Goal: Information Seeking & Learning: Learn about a topic

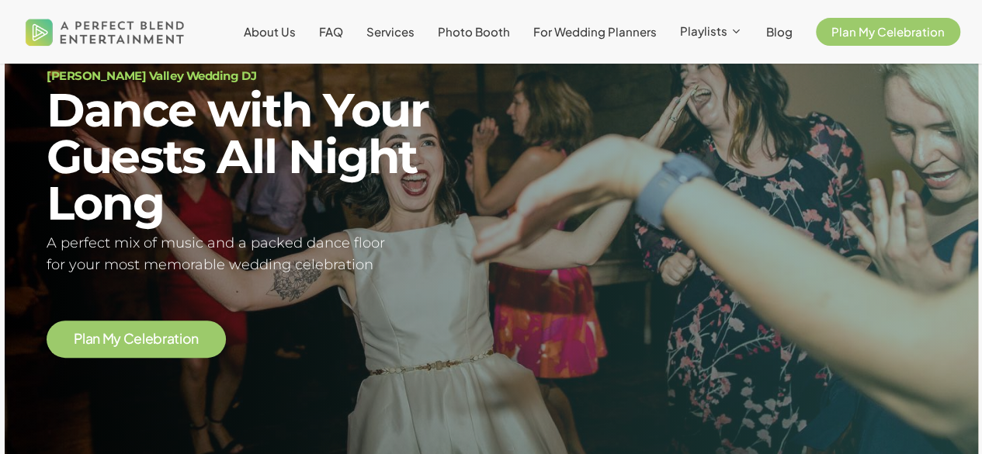
scroll to position [131, 0]
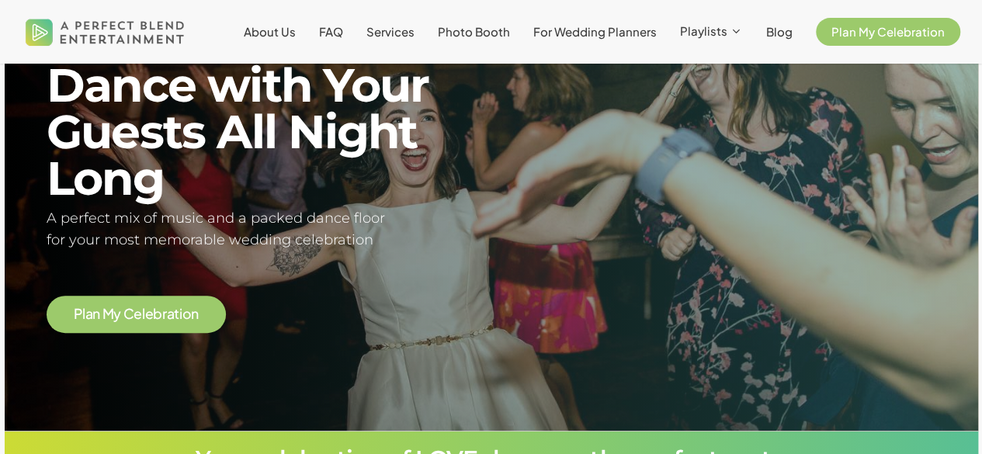
click at [116, 312] on span "y" at bounding box center [117, 314] width 8 height 14
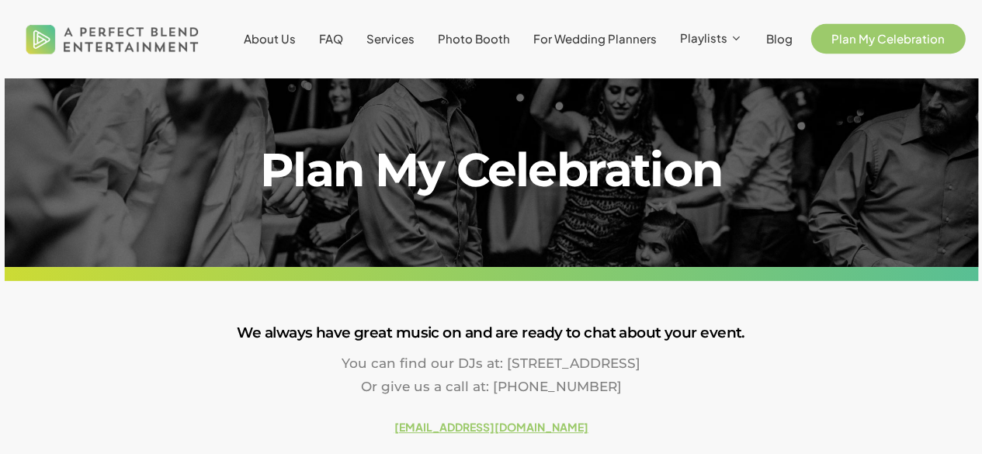
click at [841, 46] on span "Plan My Celebration" at bounding box center [887, 38] width 113 height 15
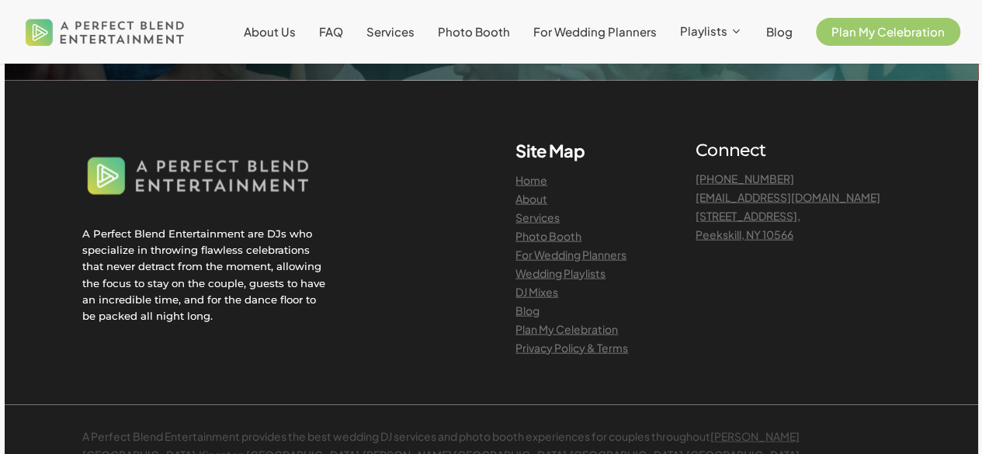
scroll to position [1666, 0]
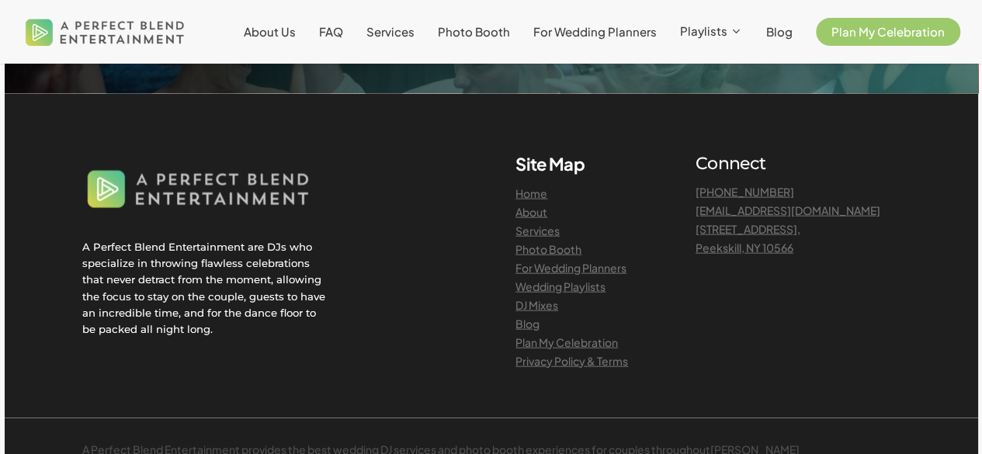
click at [536, 293] on link "Wedding Playlists" at bounding box center [560, 286] width 90 height 14
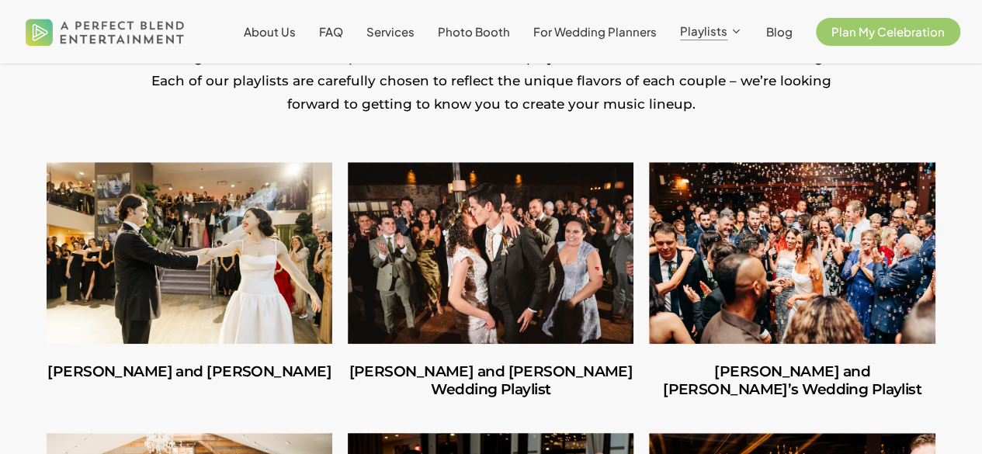
scroll to position [328, 0]
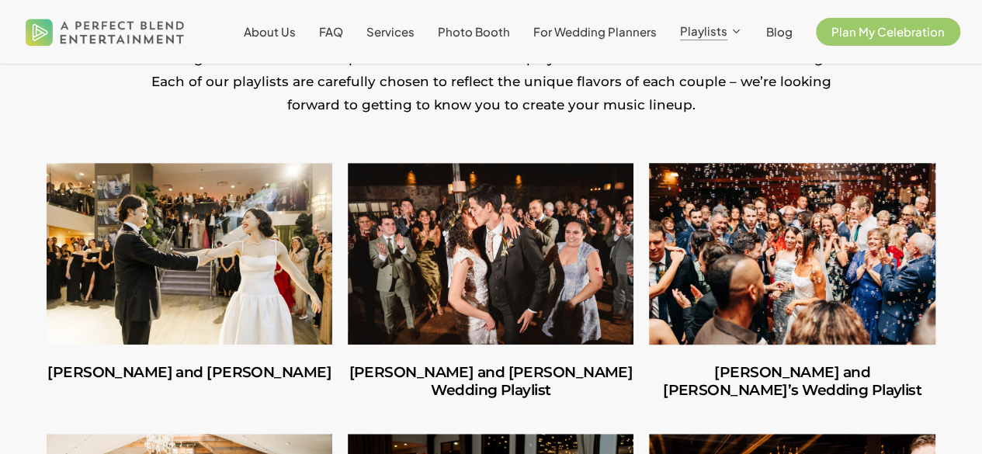
click at [660, 403] on link "Ilana and Andrew’s Wedding Playlist" at bounding box center [792, 382] width 286 height 74
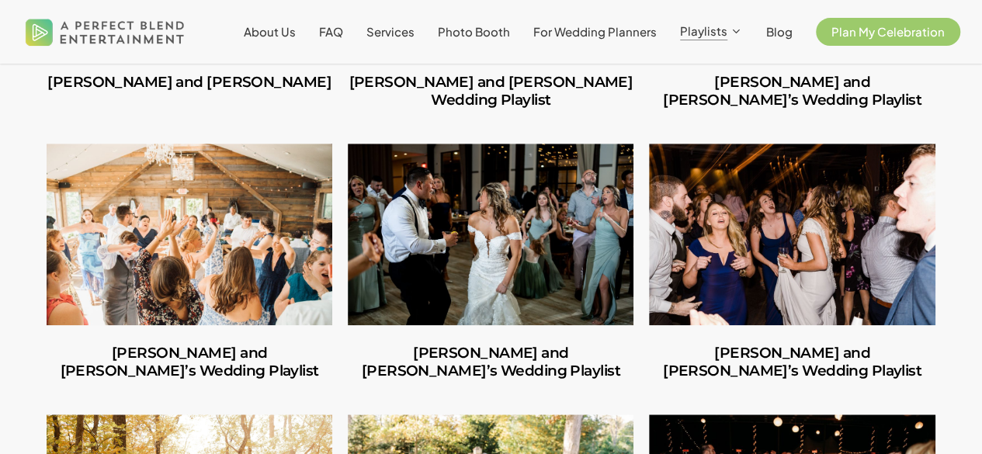
scroll to position [633, 0]
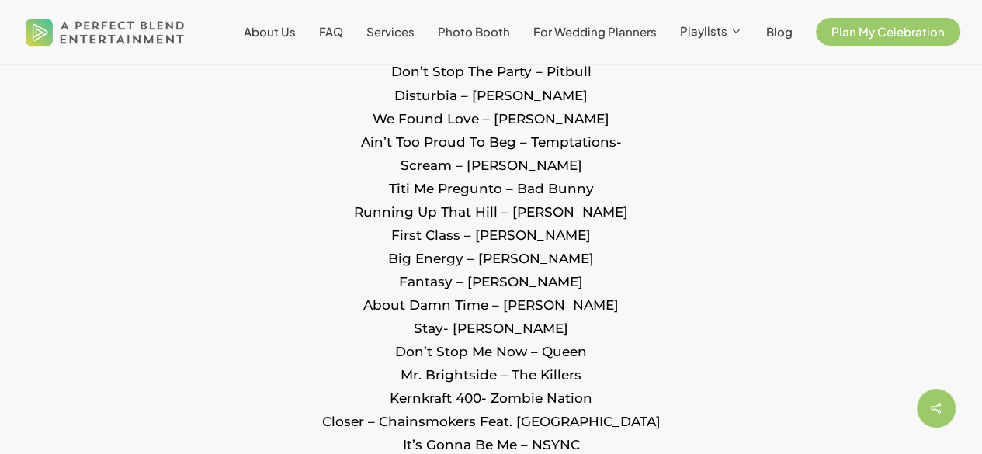
scroll to position [1382, 0]
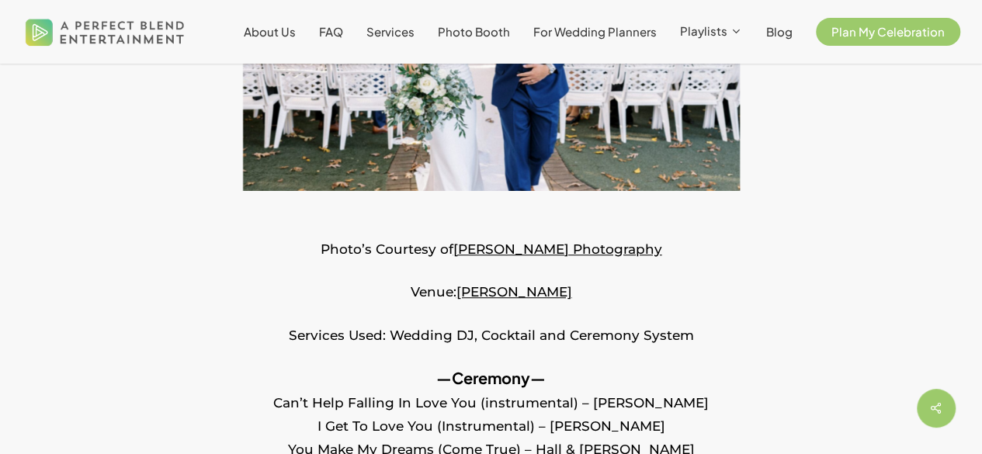
scroll to position [0, 0]
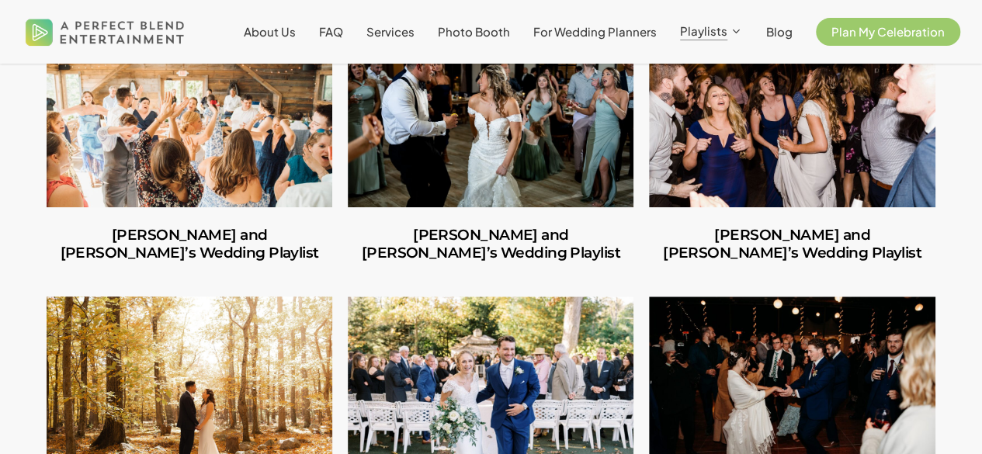
scroll to position [928, 0]
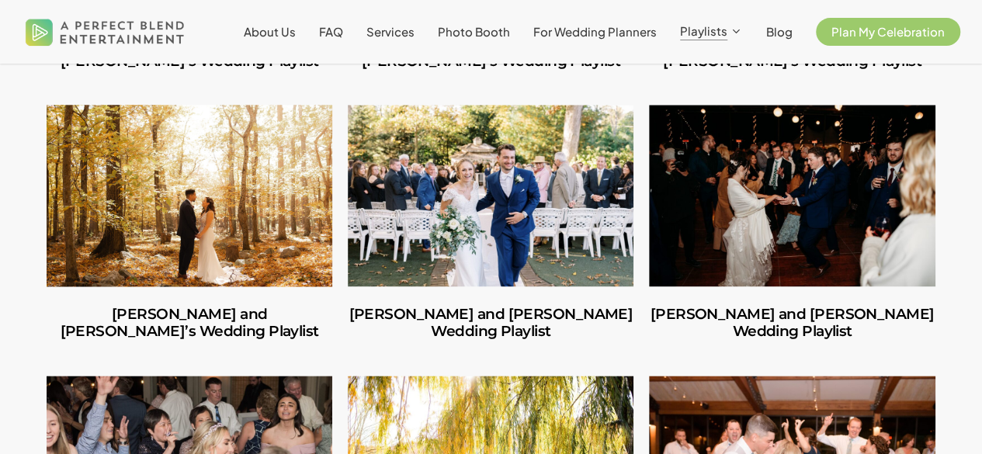
click at [186, 213] on link "Ruben and Lesley’s Wedding Playlist" at bounding box center [190, 196] width 286 height 182
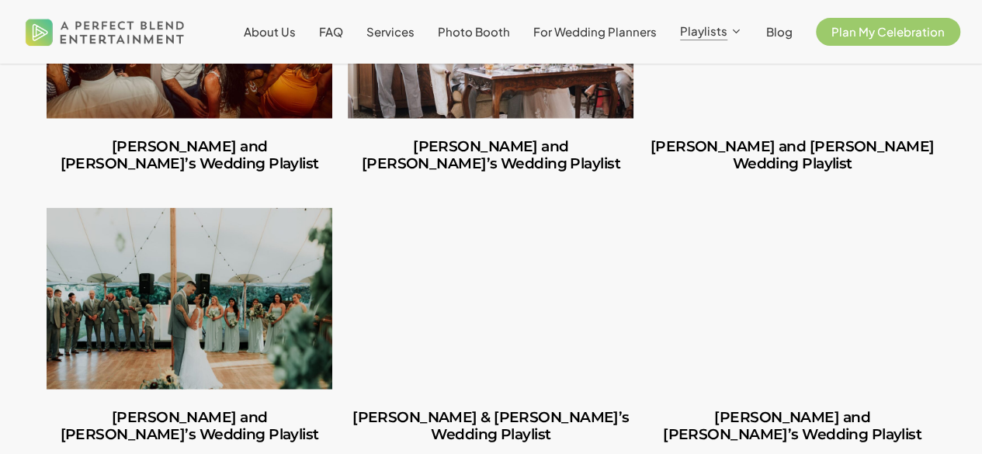
scroll to position [2027, 0]
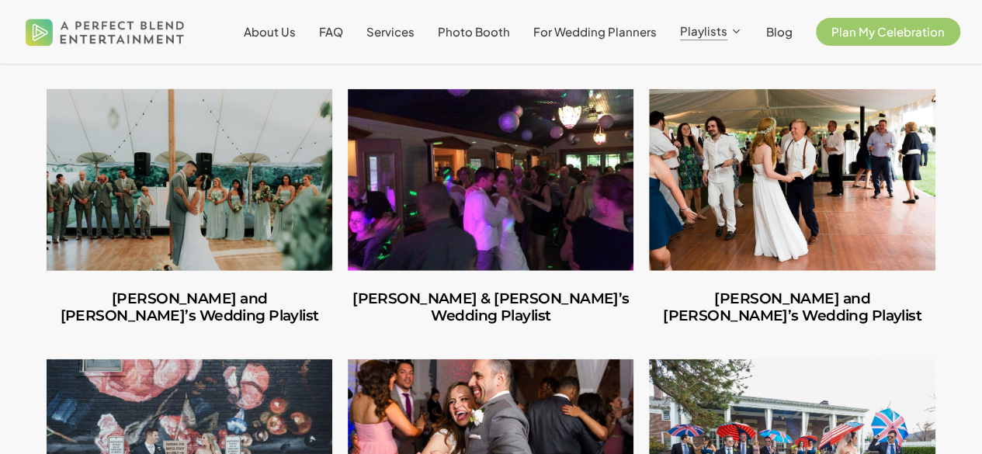
click at [227, 189] on link "Patrick and Jessica’s Wedding Playlist" at bounding box center [190, 180] width 286 height 182
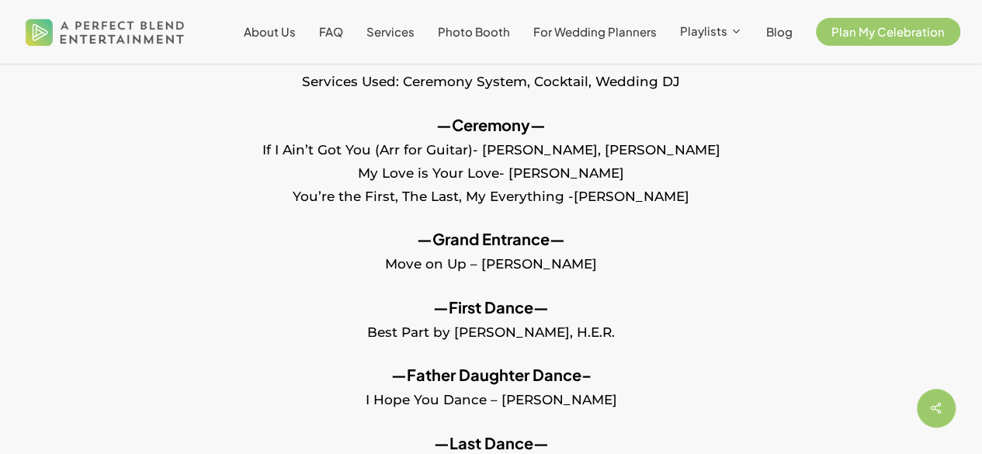
scroll to position [525, 0]
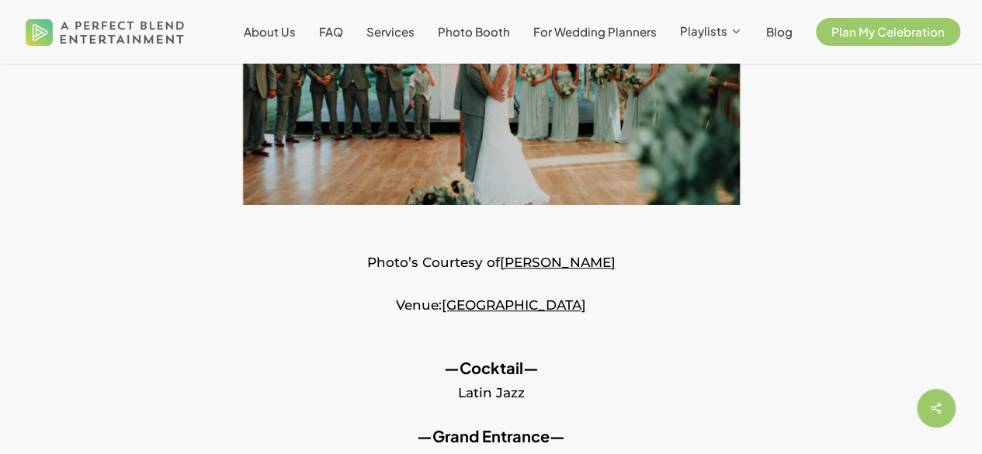
scroll to position [650, 0]
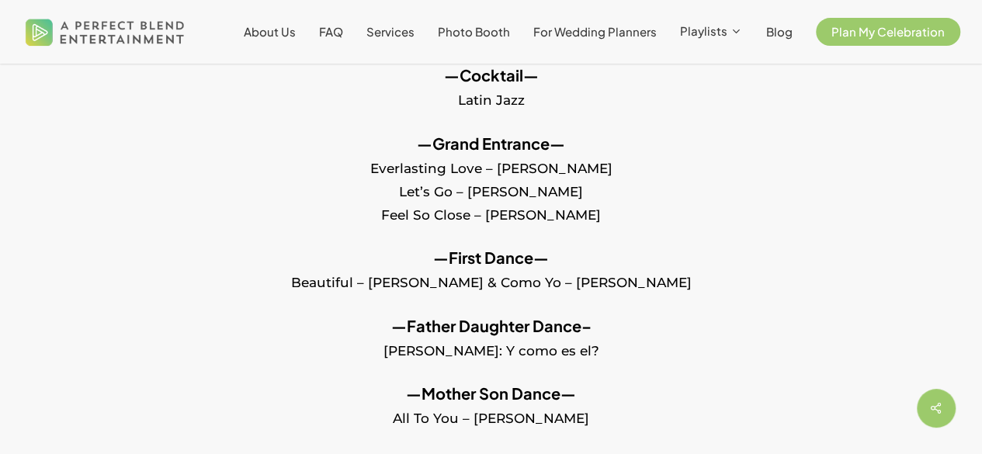
click at [554, 211] on p "—Grand Entrance— Everlasting Love – Natalie Cole Let’s Go – Ne-Yo Feel So Close…" at bounding box center [491, 189] width 889 height 115
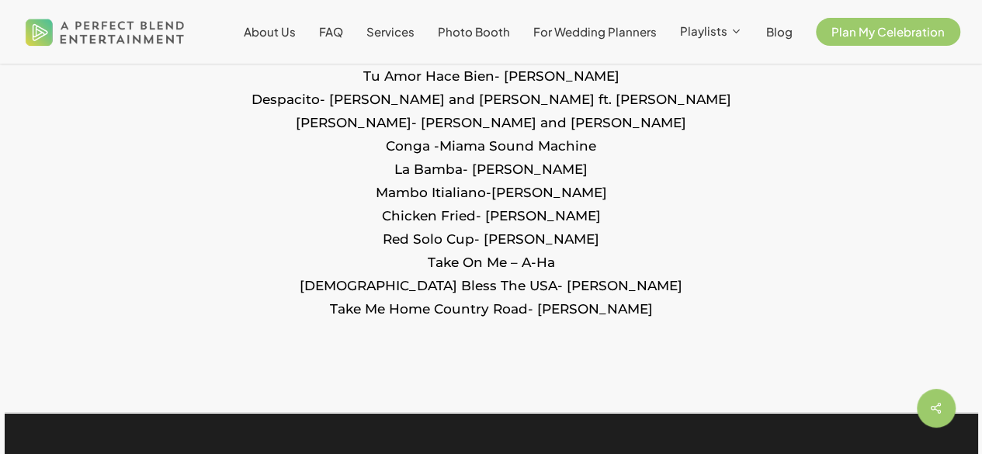
scroll to position [2405, 0]
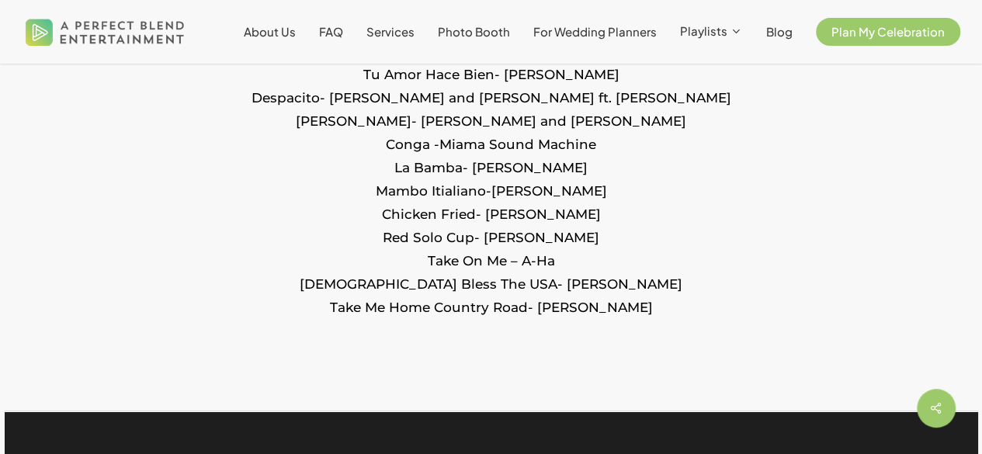
click at [39, 38] on img at bounding box center [105, 31] width 167 height 51
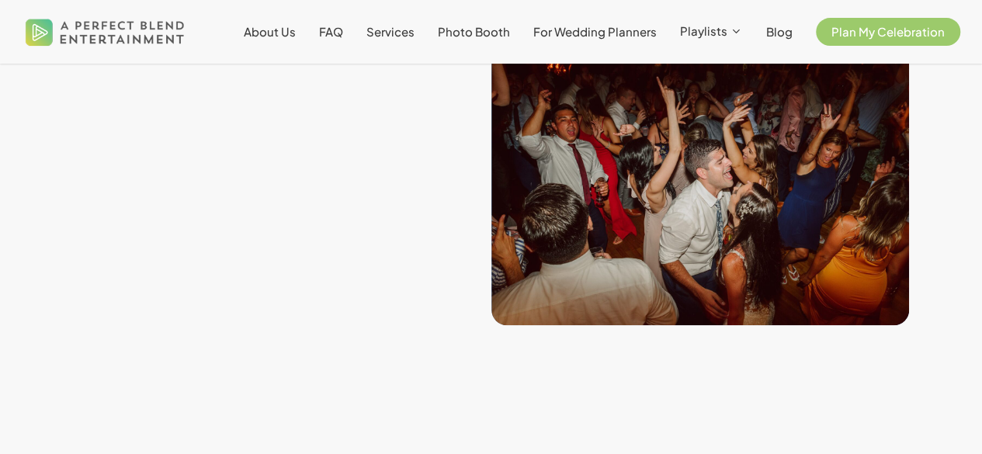
scroll to position [685, 0]
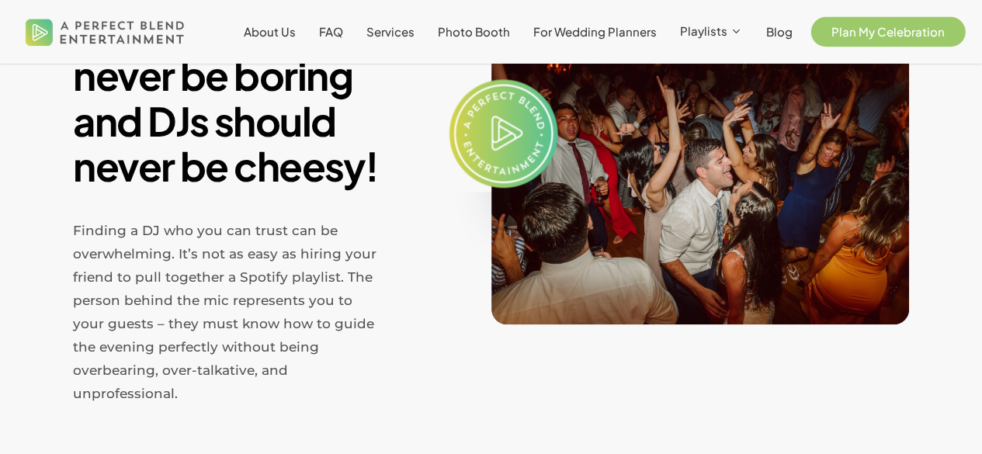
click at [869, 26] on span "Plan My Celebration" at bounding box center [887, 31] width 113 height 15
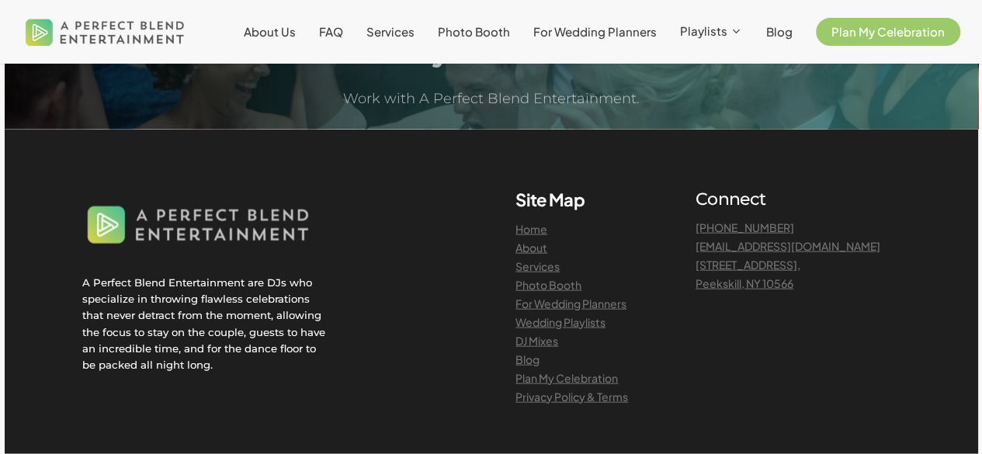
scroll to position [1631, 0]
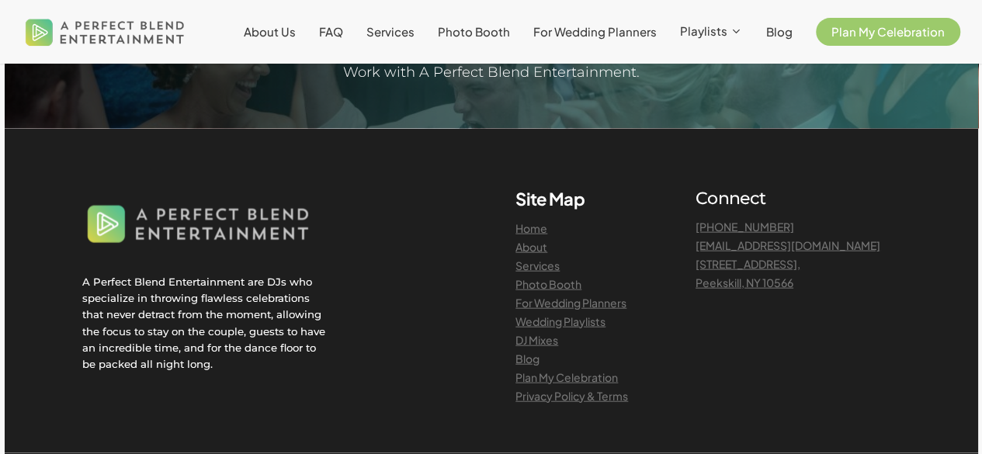
click at [529, 324] on link "Wedding Playlists" at bounding box center [560, 321] width 90 height 14
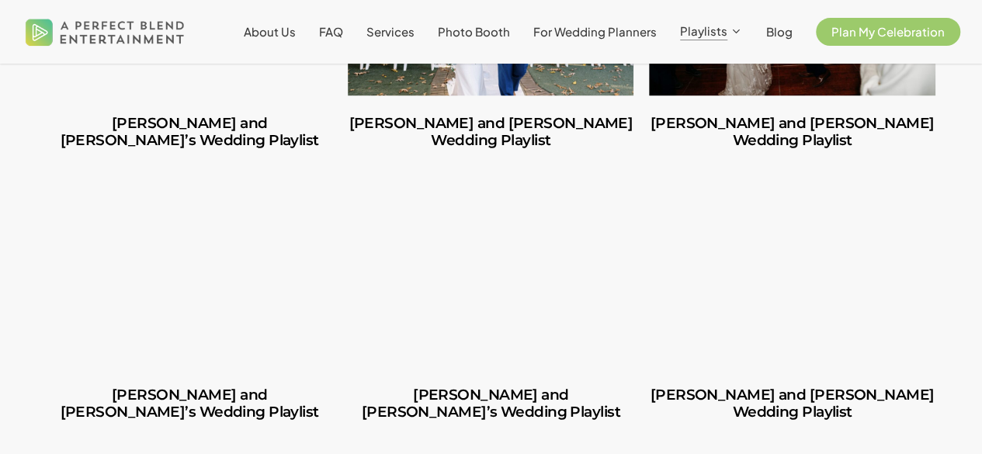
scroll to position [1120, 0]
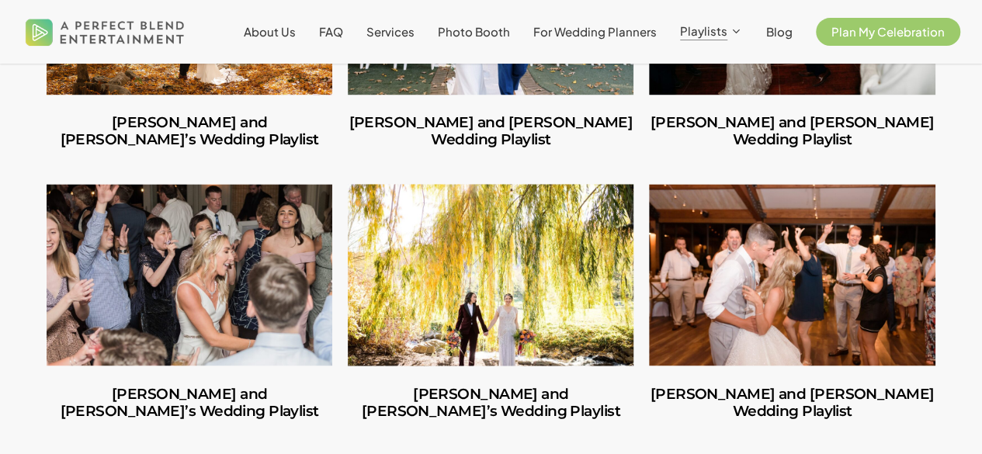
click at [515, 308] on link "Adriana and Jenna’s Wedding Playlist" at bounding box center [491, 275] width 286 height 182
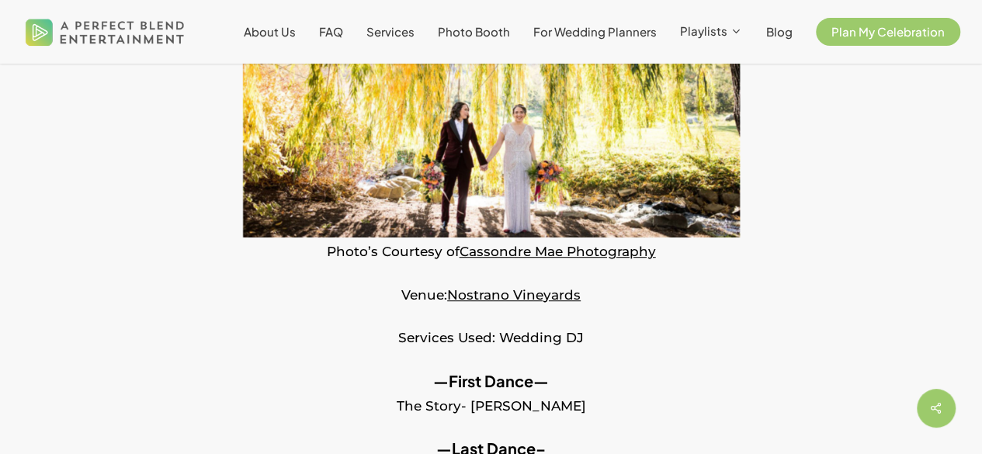
scroll to position [324, 0]
click at [564, 33] on span "For Wedding Planners" at bounding box center [594, 31] width 123 height 15
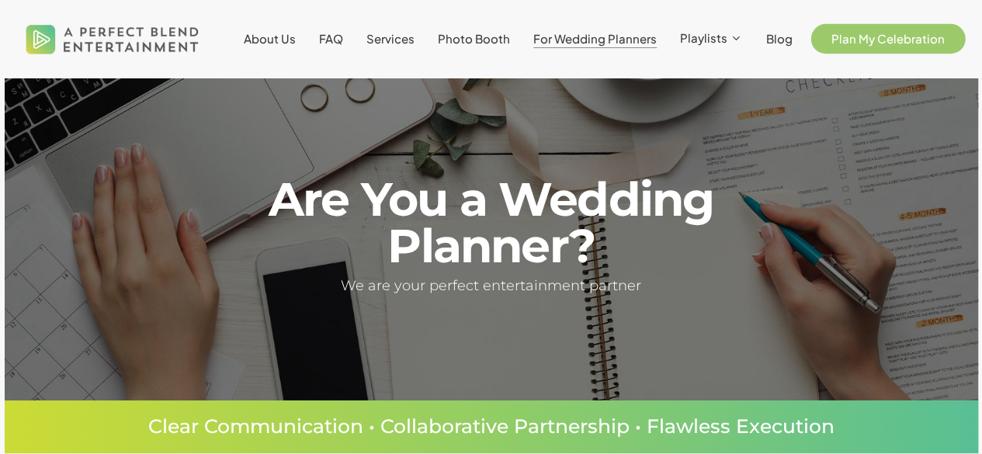
click at [854, 41] on span "Plan My Celebration" at bounding box center [887, 38] width 113 height 15
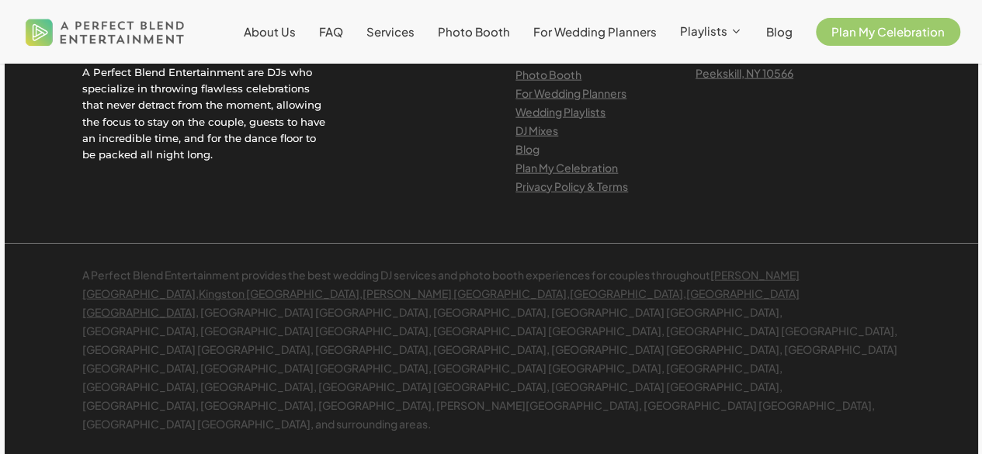
scroll to position [1842, 0]
click at [534, 165] on link "Plan My Celebration" at bounding box center [566, 166] width 102 height 14
